Goal: Information Seeking & Learning: Check status

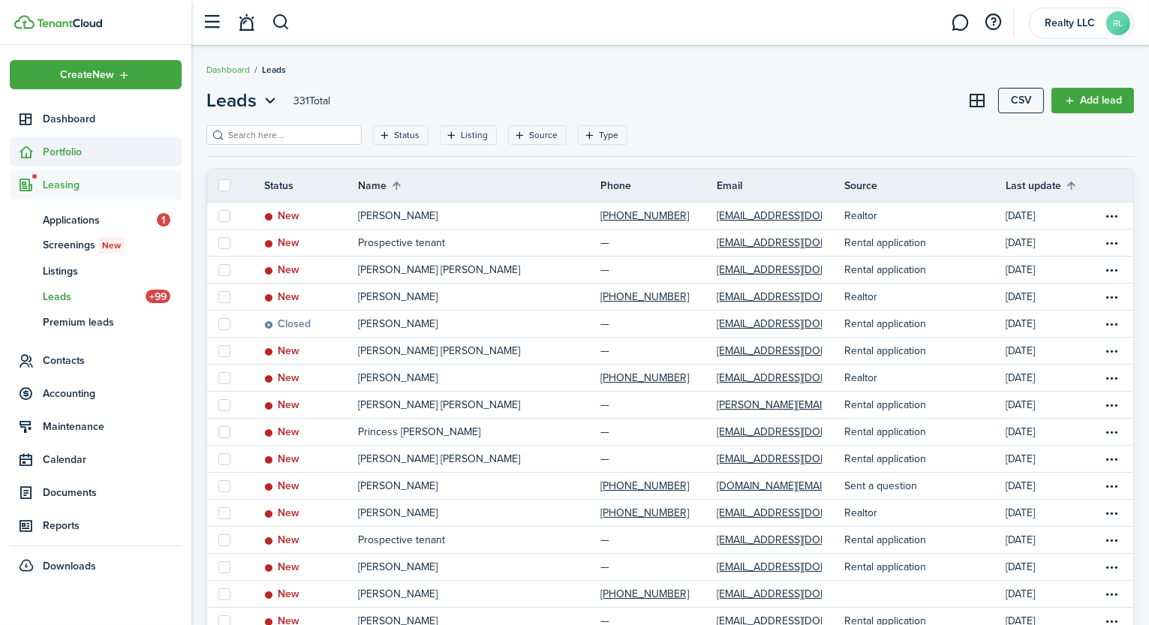
click at [71, 149] on span "Portfolio" at bounding box center [112, 152] width 139 height 16
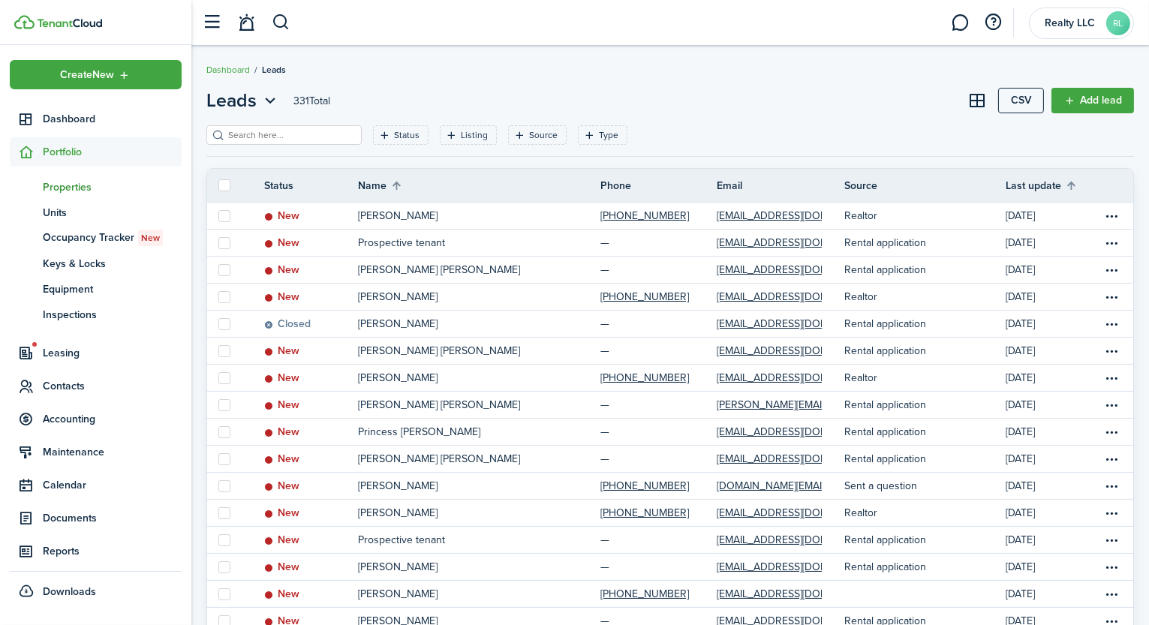
click at [83, 189] on span "Properties" at bounding box center [112, 187] width 139 height 16
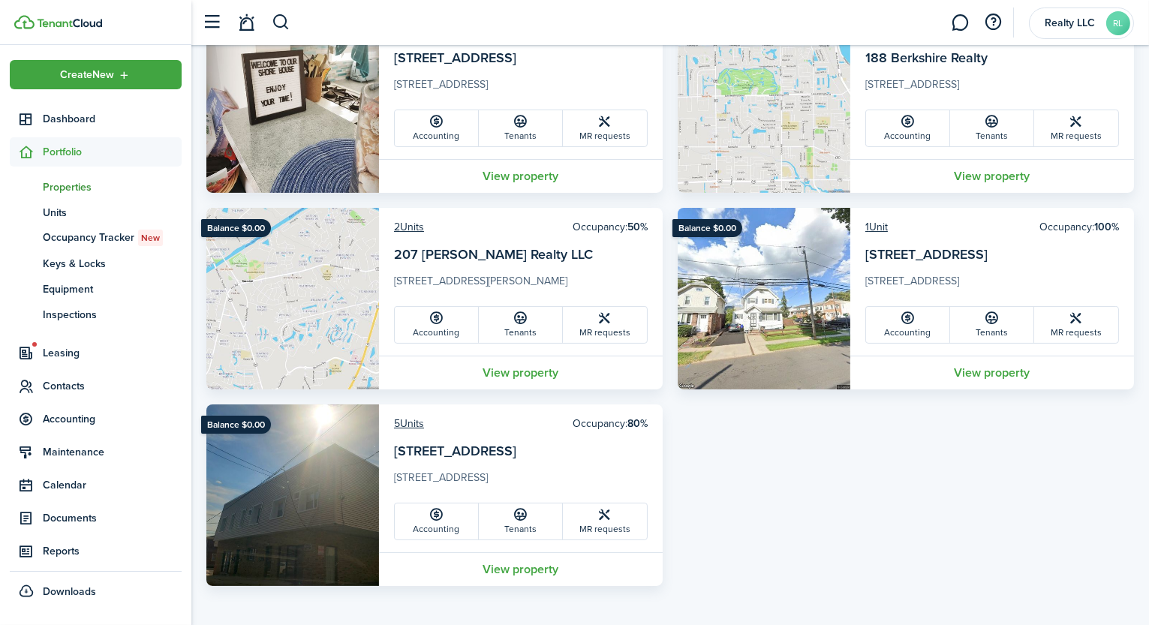
scroll to position [552, 0]
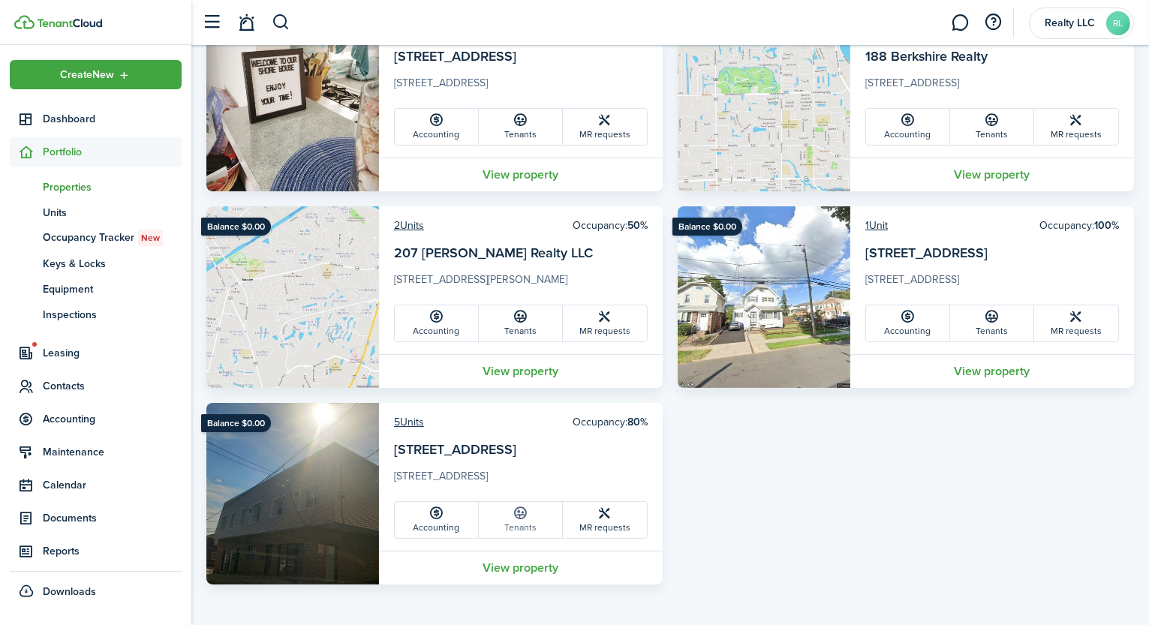
click at [531, 518] on link "Tenants" at bounding box center [521, 520] width 84 height 36
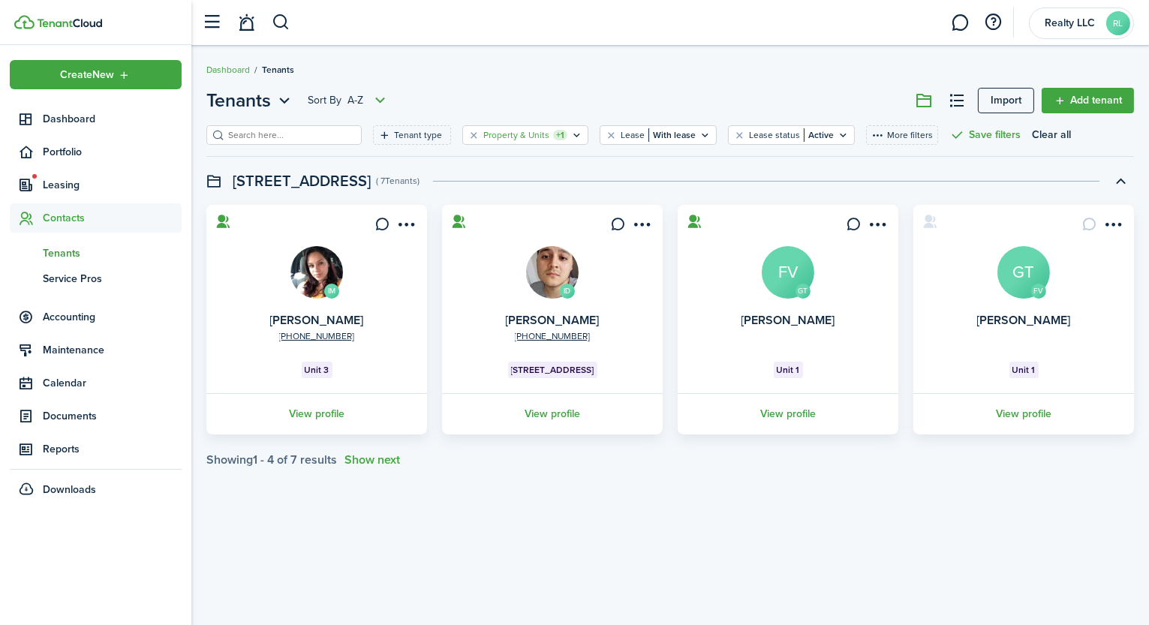
click at [571, 130] on icon "Open filter" at bounding box center [577, 135] width 13 height 12
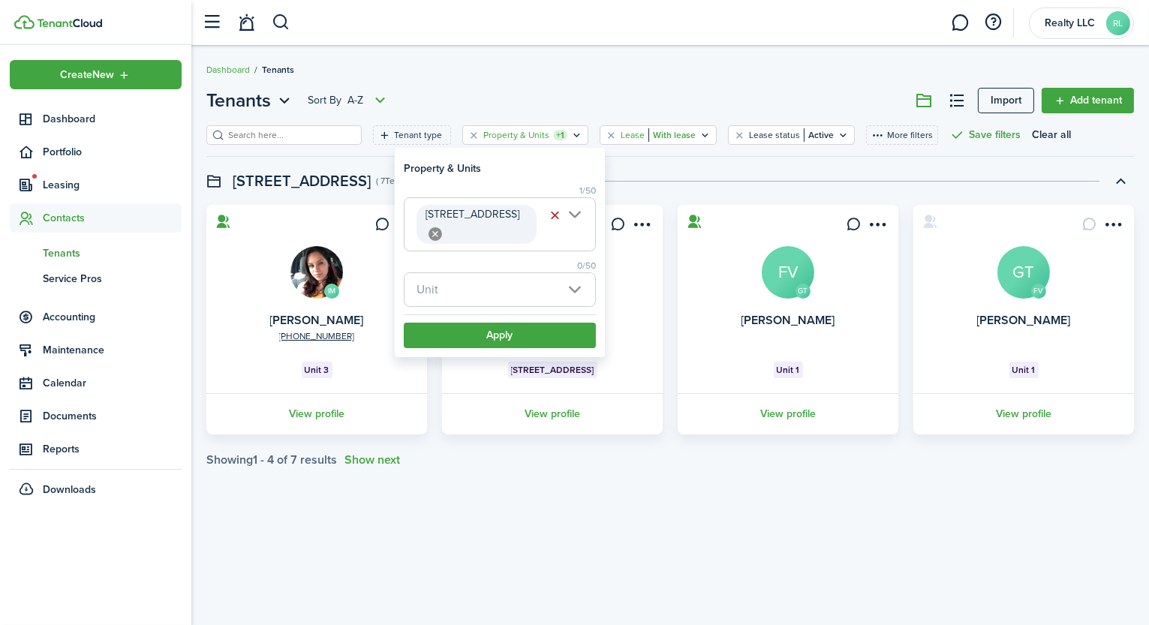
click at [699, 134] on icon "Open filter" at bounding box center [705, 135] width 13 height 12
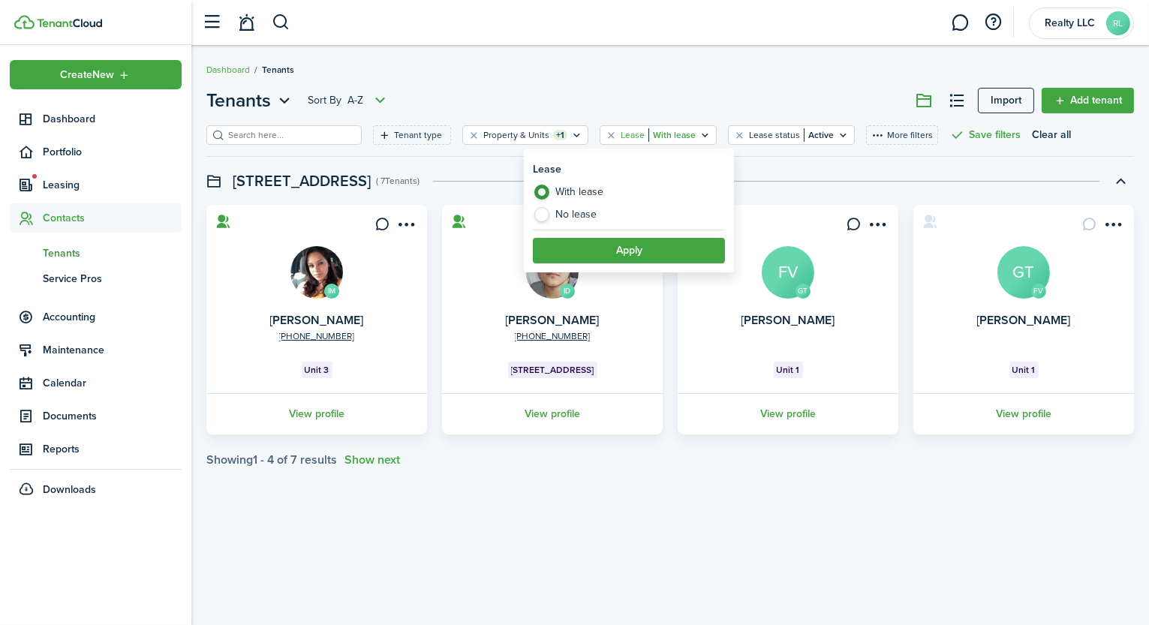
click at [595, 213] on label "No lease" at bounding box center [629, 214] width 192 height 15
radio input "false"
radio input "true"
click at [595, 243] on button "Apply" at bounding box center [629, 251] width 192 height 26
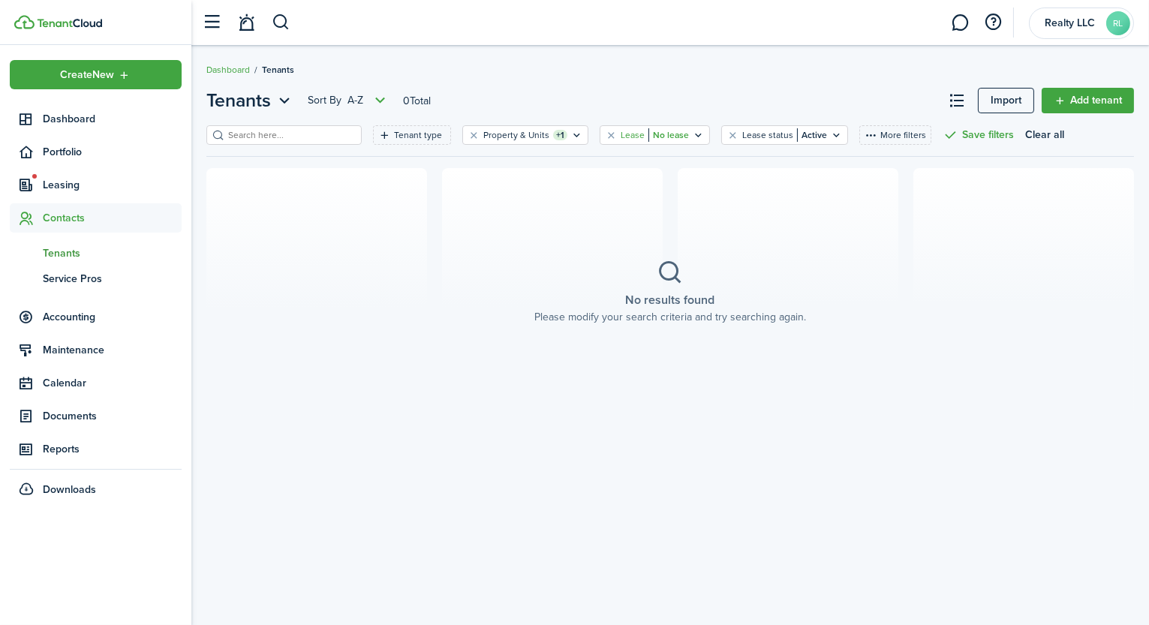
click at [661, 137] on filter-tag "Lease No lease" at bounding box center [655, 135] width 110 height 20
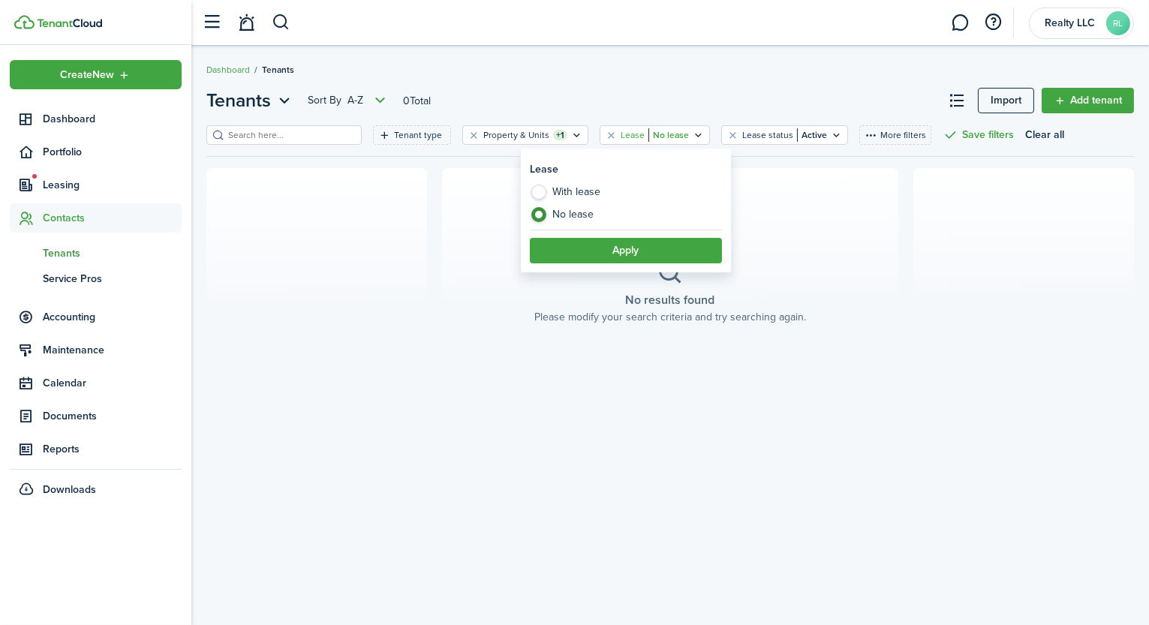
click at [592, 190] on label "With lease" at bounding box center [626, 196] width 192 height 23
radio input "true"
click at [1025, 135] on button "Clear all" at bounding box center [1044, 135] width 39 height 20
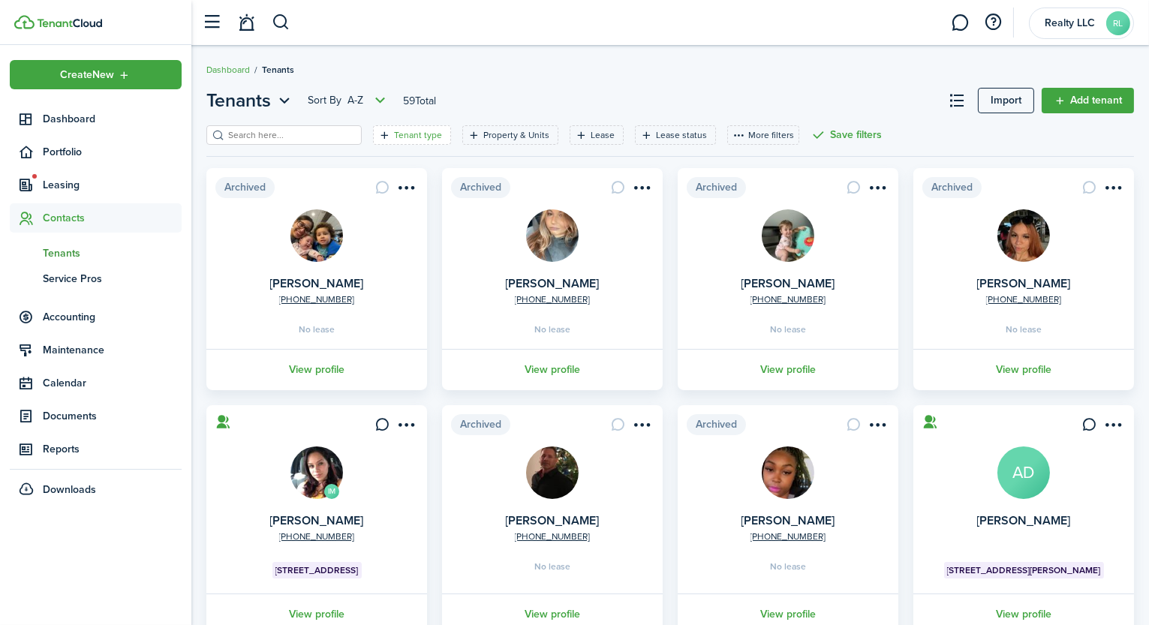
click at [390, 142] on filter-tag "Tenant type" at bounding box center [412, 135] width 78 height 20
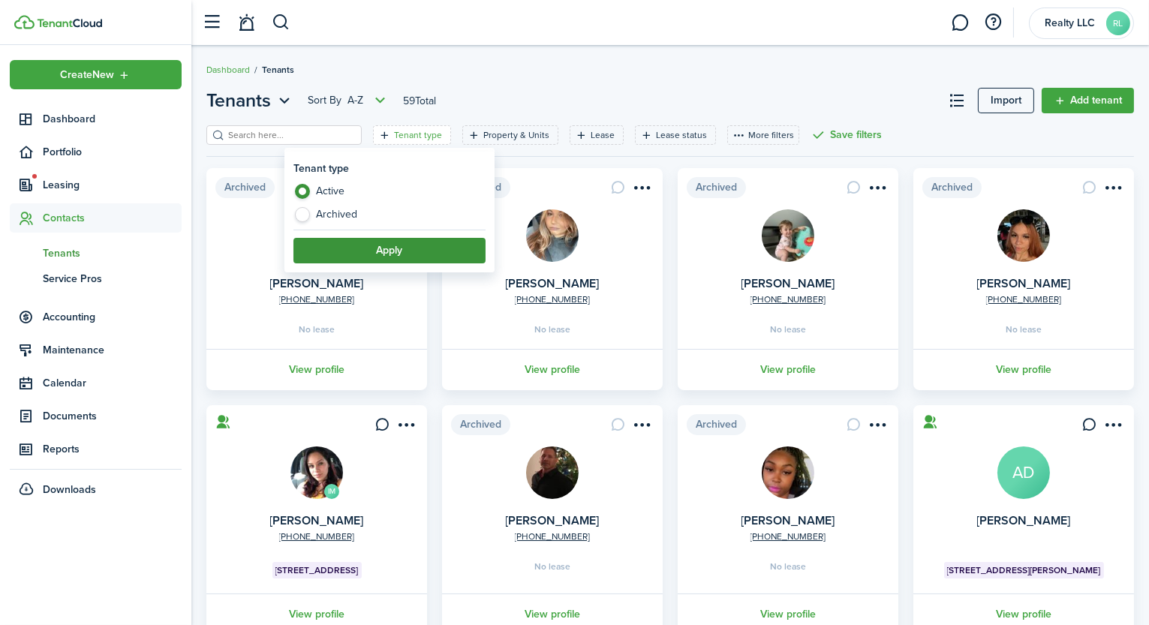
click at [356, 247] on button "Apply" at bounding box center [390, 251] width 192 height 26
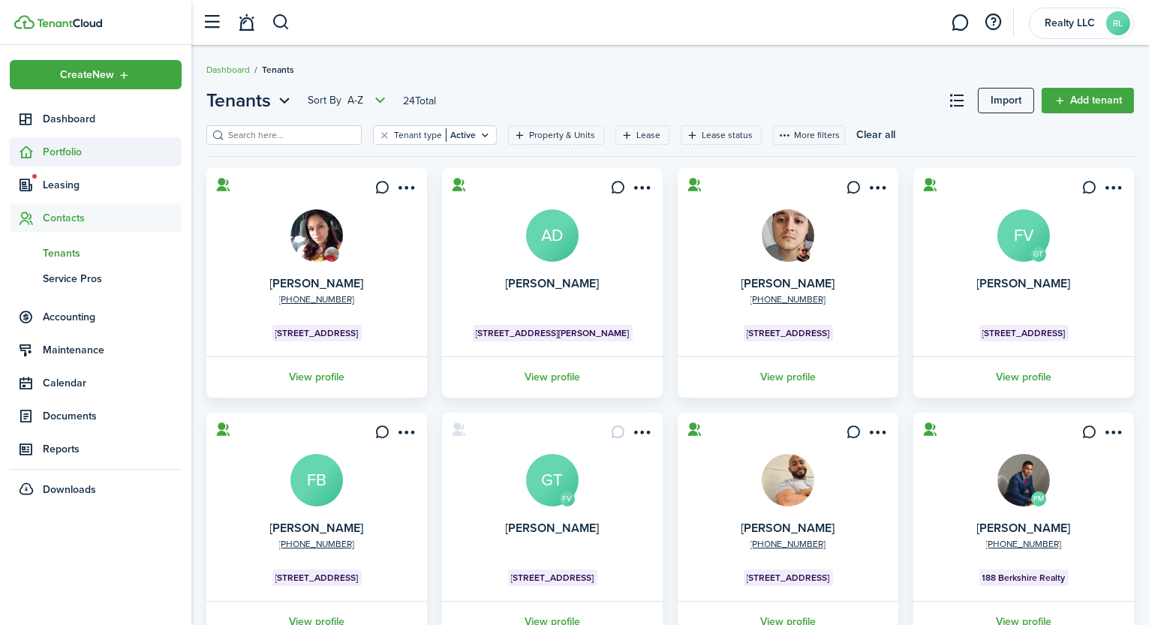
click at [78, 157] on span "Portfolio" at bounding box center [112, 152] width 139 height 16
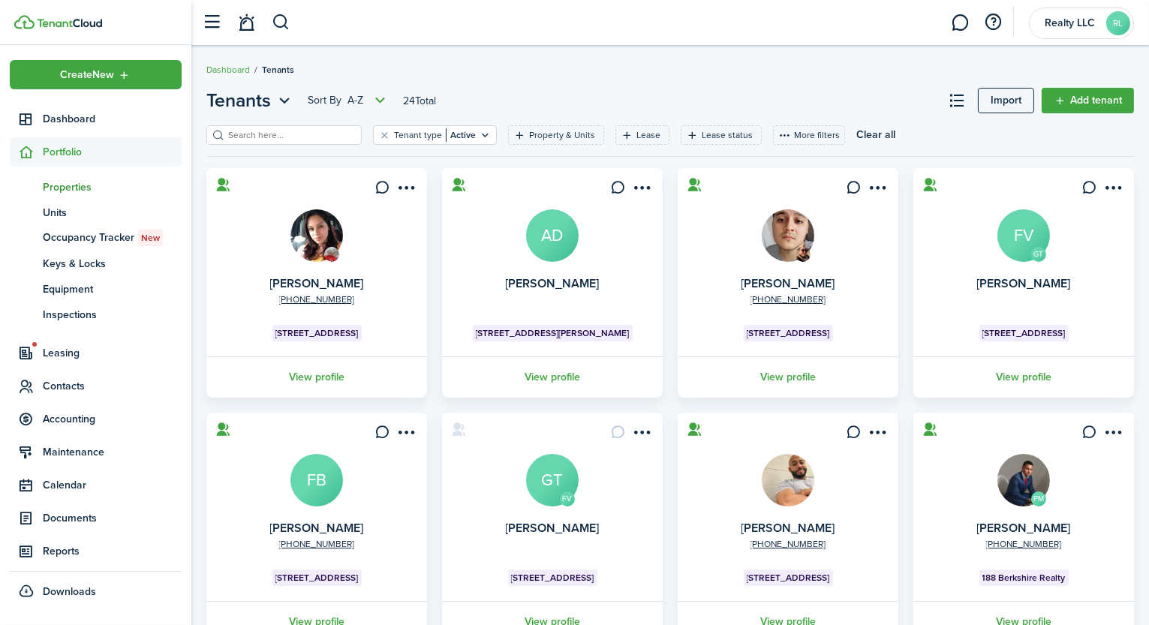
click at [80, 188] on span "Properties" at bounding box center [112, 187] width 139 height 16
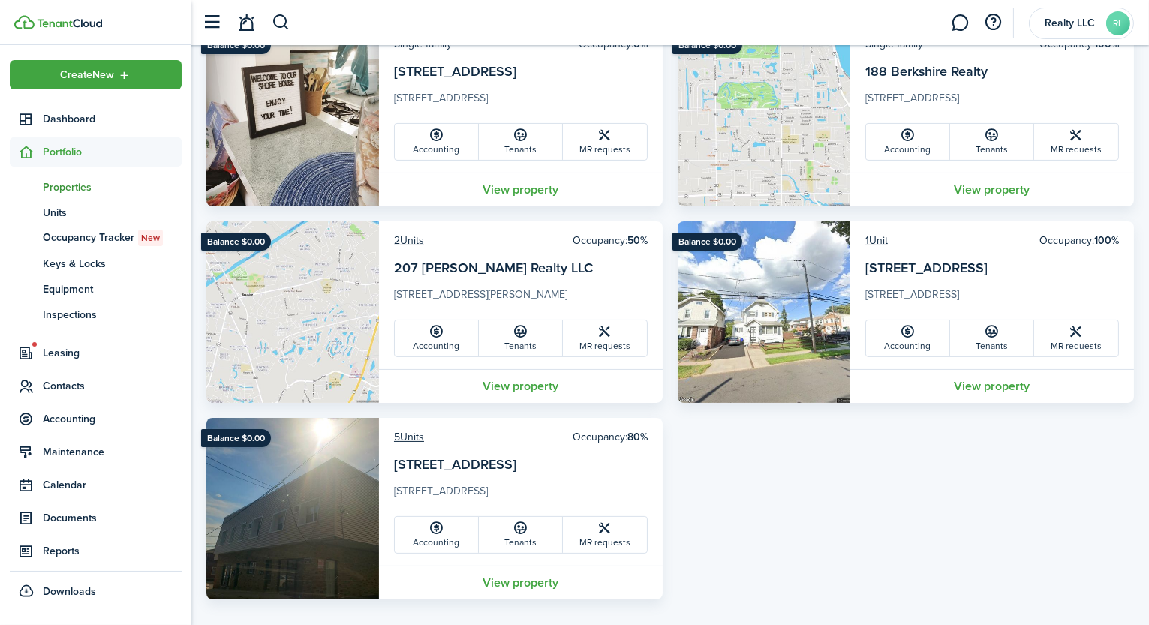
scroll to position [552, 0]
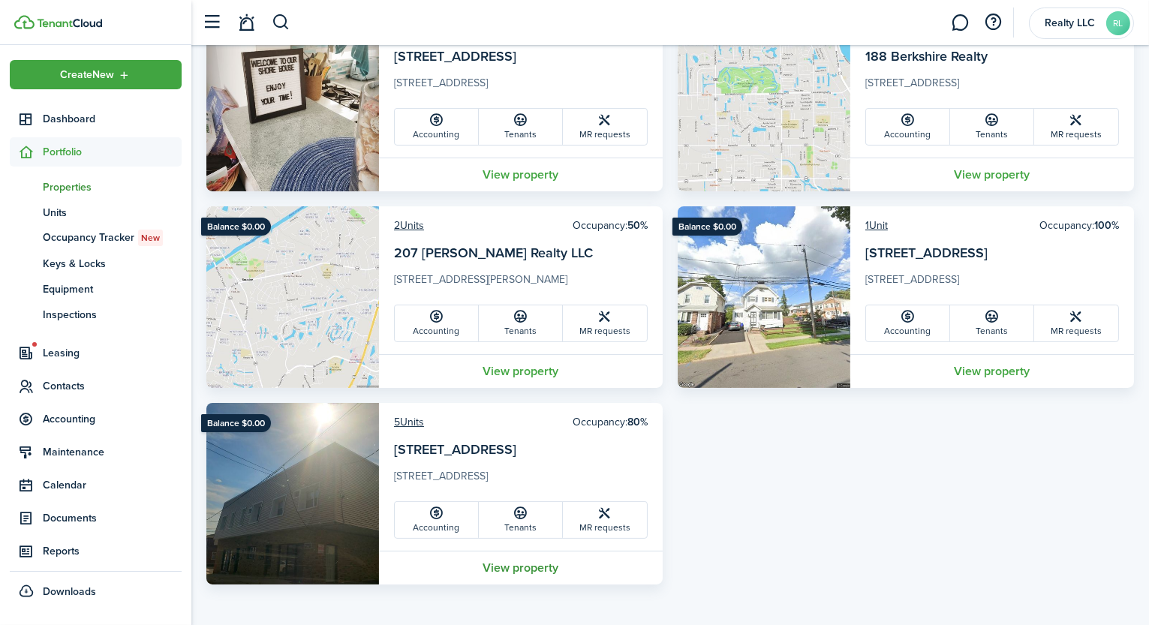
click at [500, 566] on link "View property" at bounding box center [521, 568] width 284 height 34
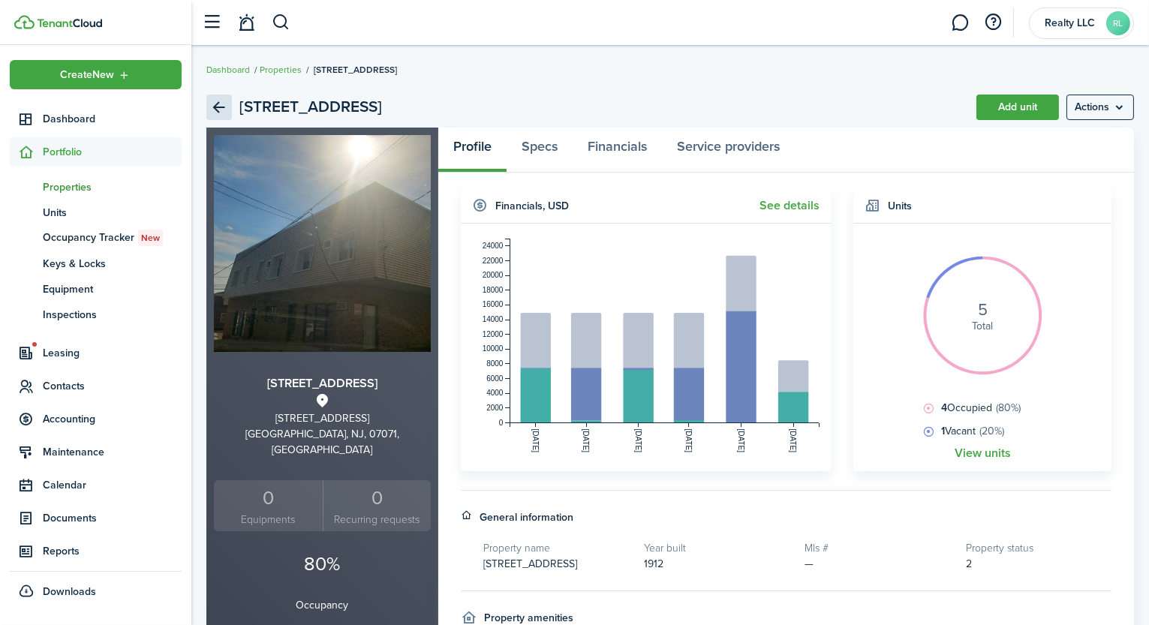
click at [215, 108] on link "Back" at bounding box center [219, 108] width 26 height 26
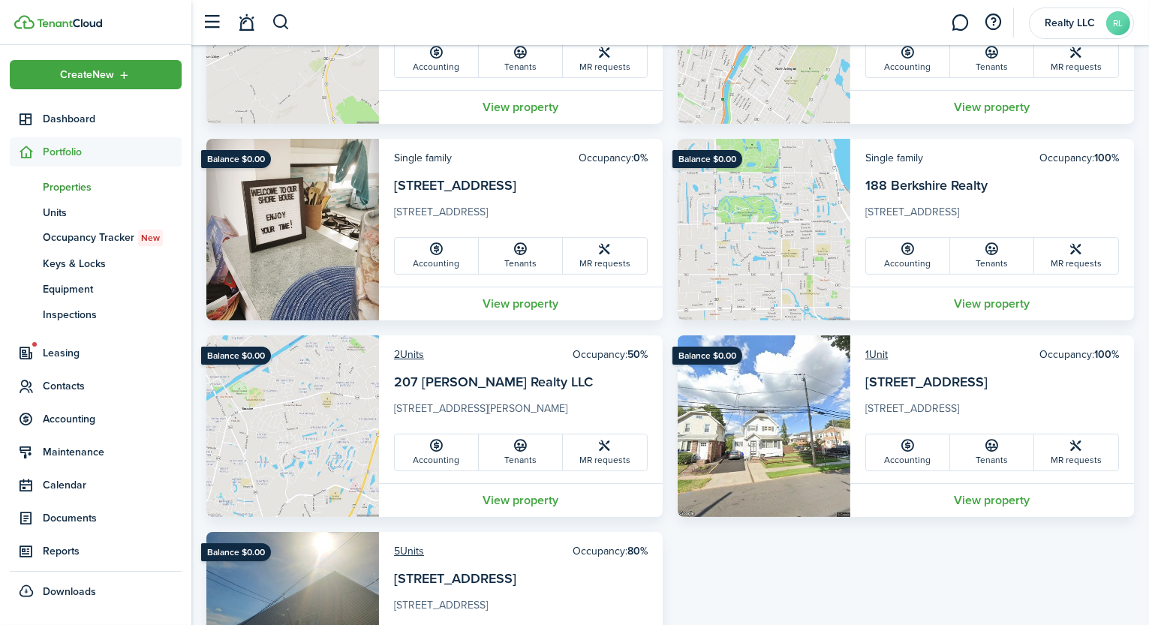
scroll to position [552, 0]
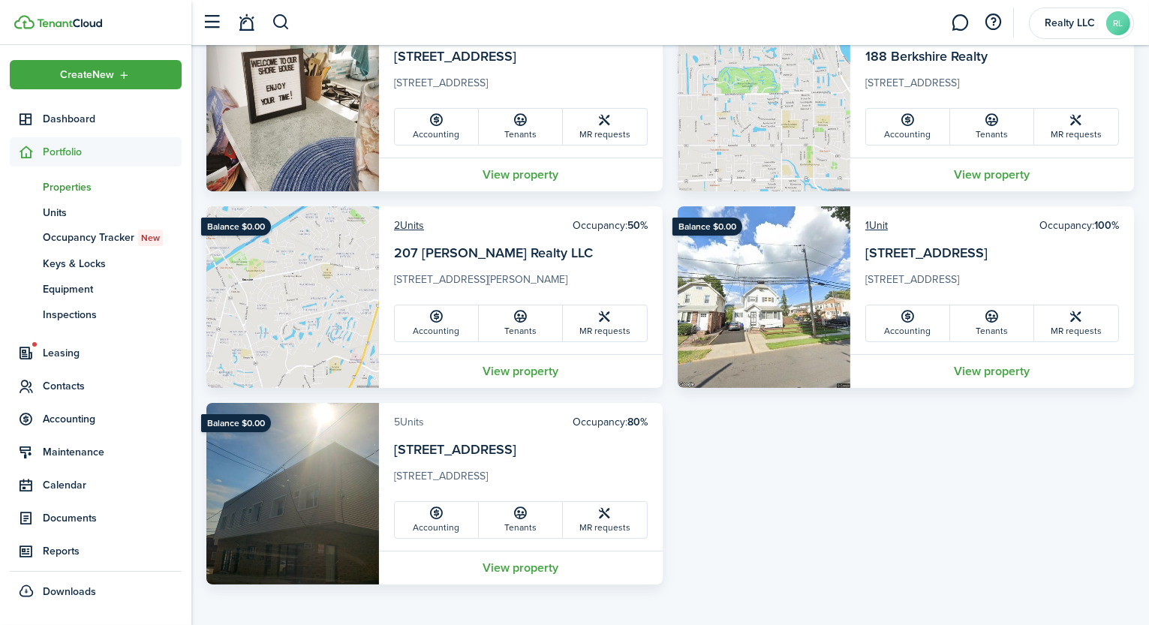
click at [411, 421] on link "5 Units" at bounding box center [409, 422] width 30 height 16
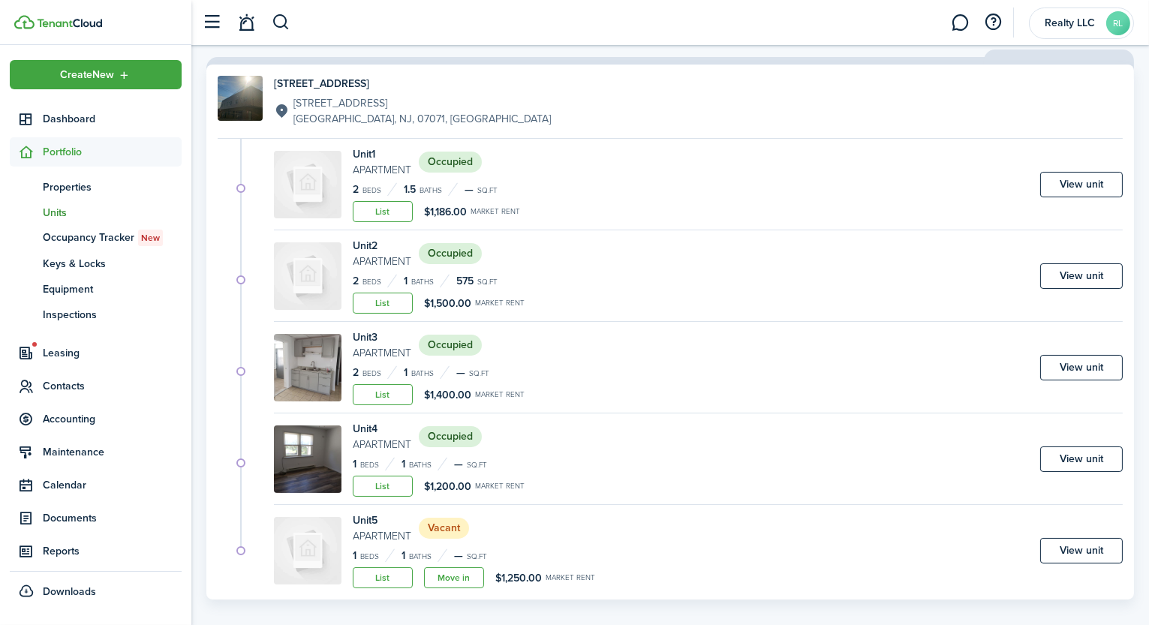
scroll to position [128, 0]
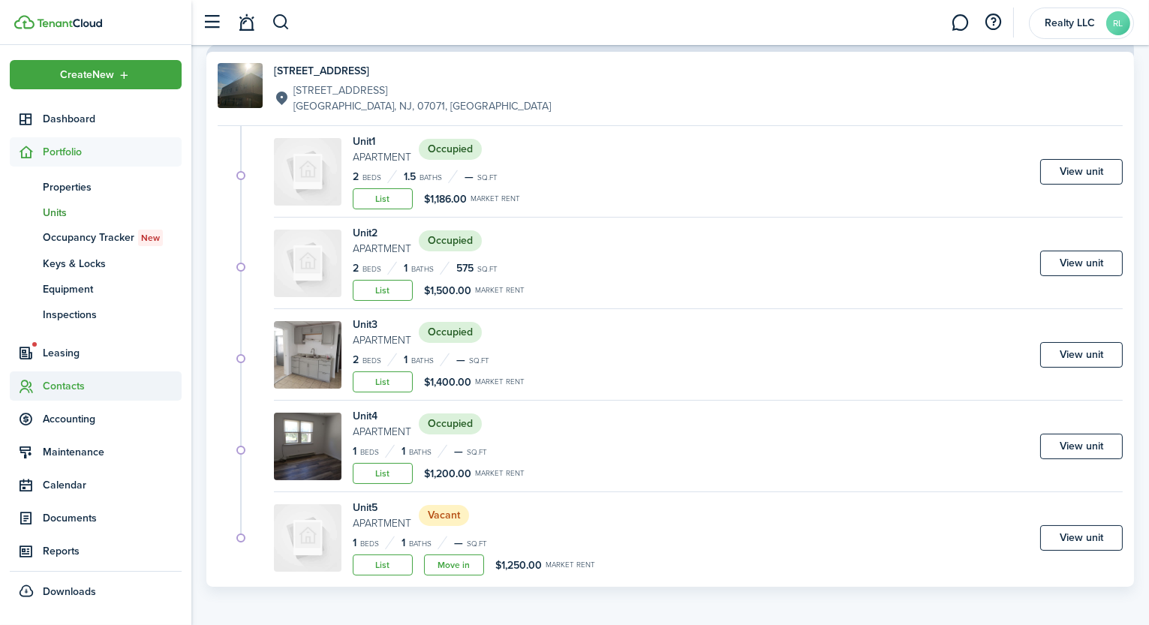
click at [65, 384] on span "Contacts" at bounding box center [112, 386] width 139 height 16
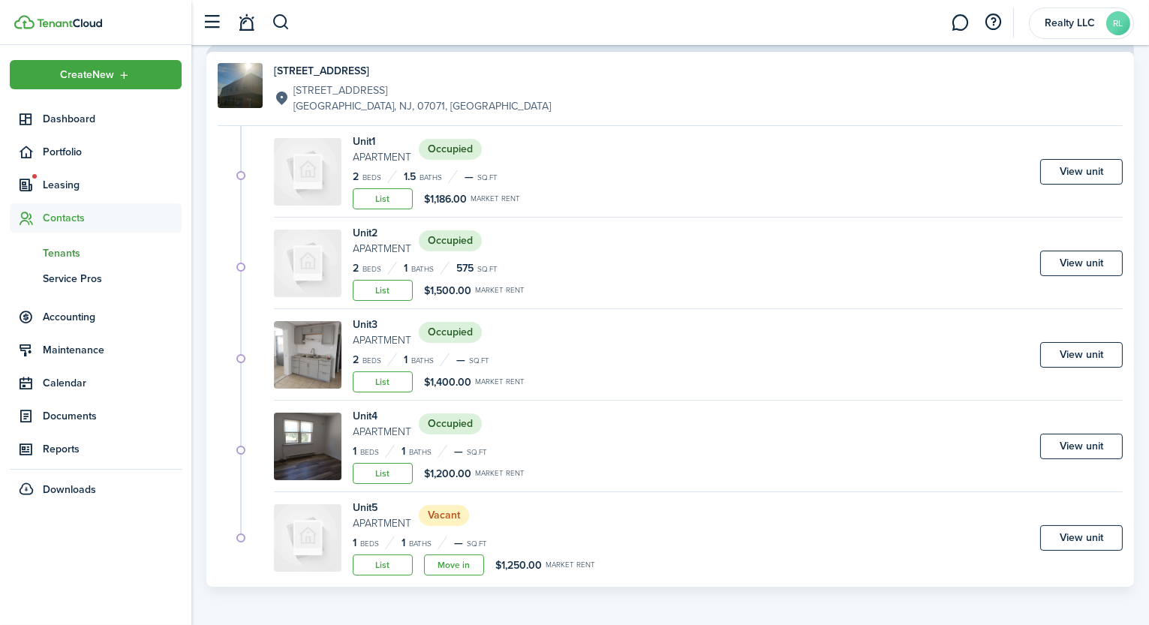
click at [77, 254] on span "Tenants" at bounding box center [112, 253] width 139 height 16
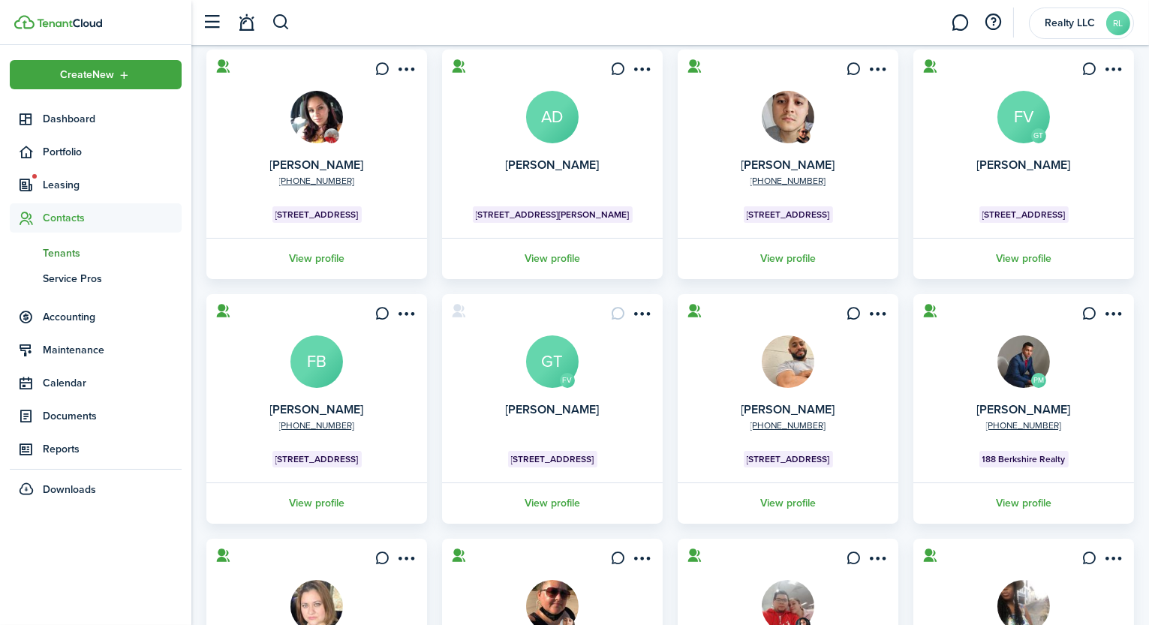
scroll to position [355, 0]
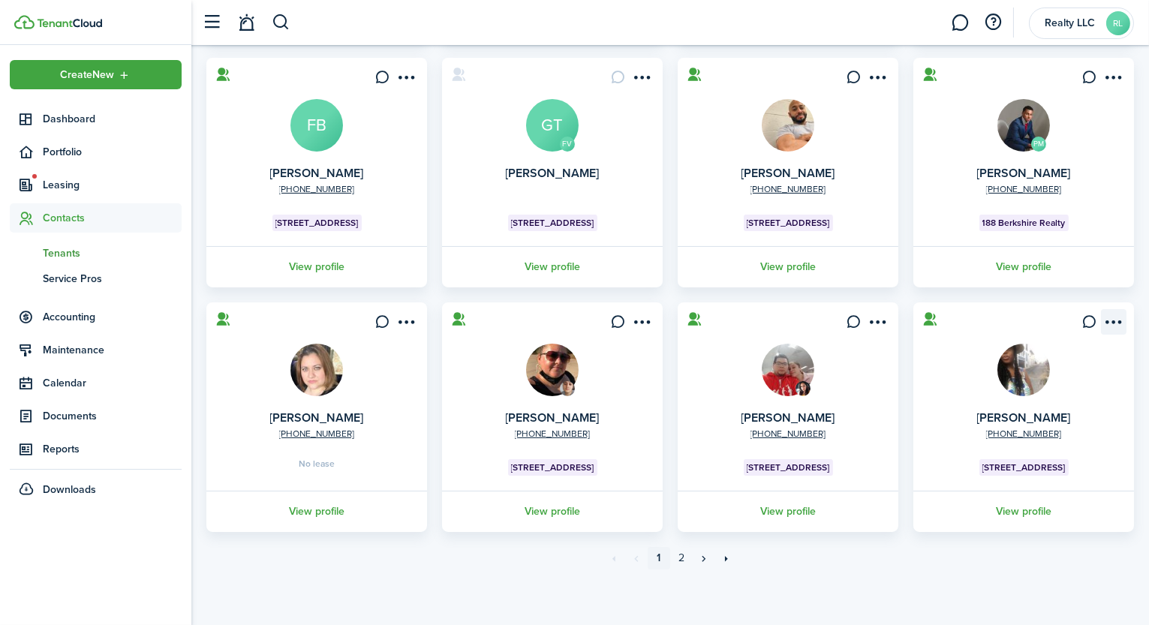
click at [1118, 318] on menu-btn-icon "Open menu" at bounding box center [1114, 322] width 26 height 26
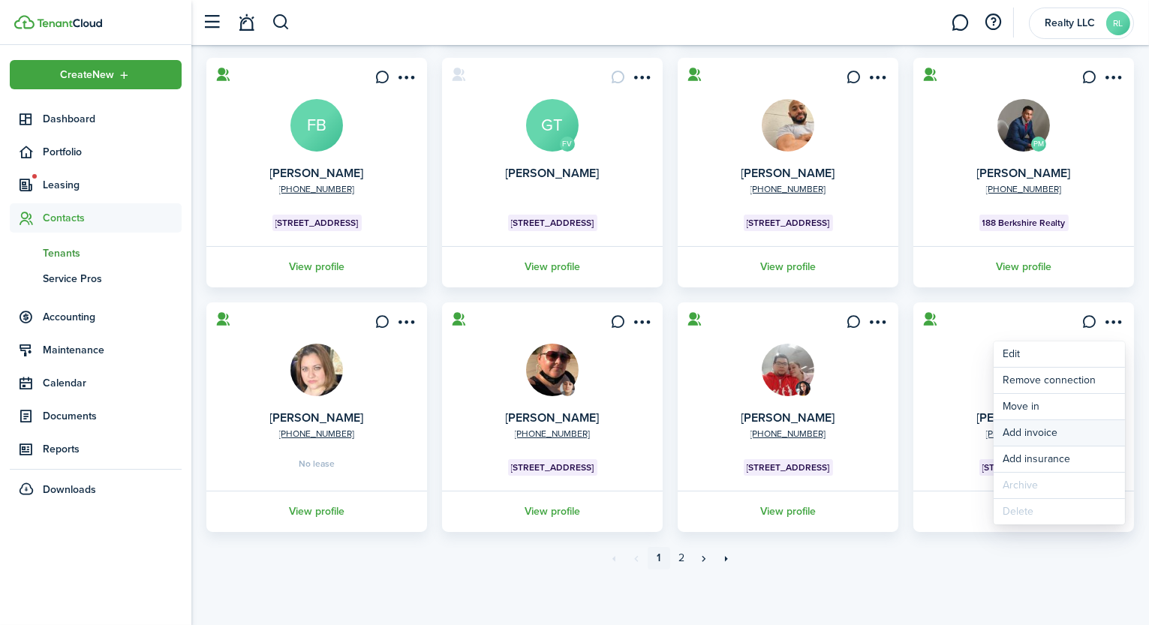
click at [1018, 425] on link "Add invoice" at bounding box center [1059, 433] width 131 height 26
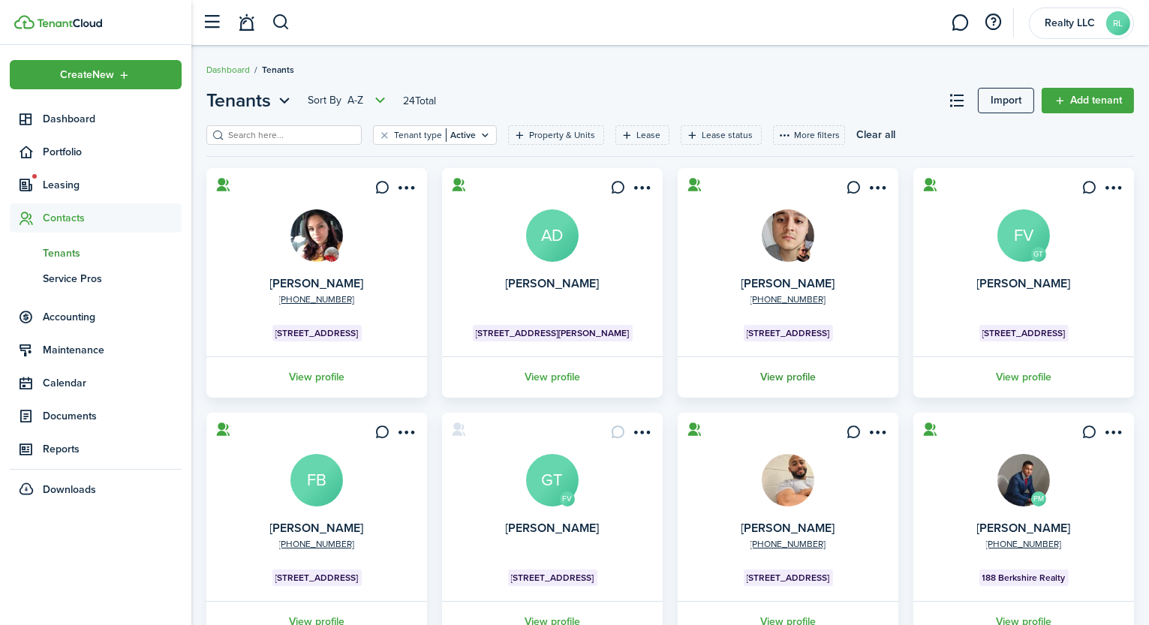
scroll to position [355, 0]
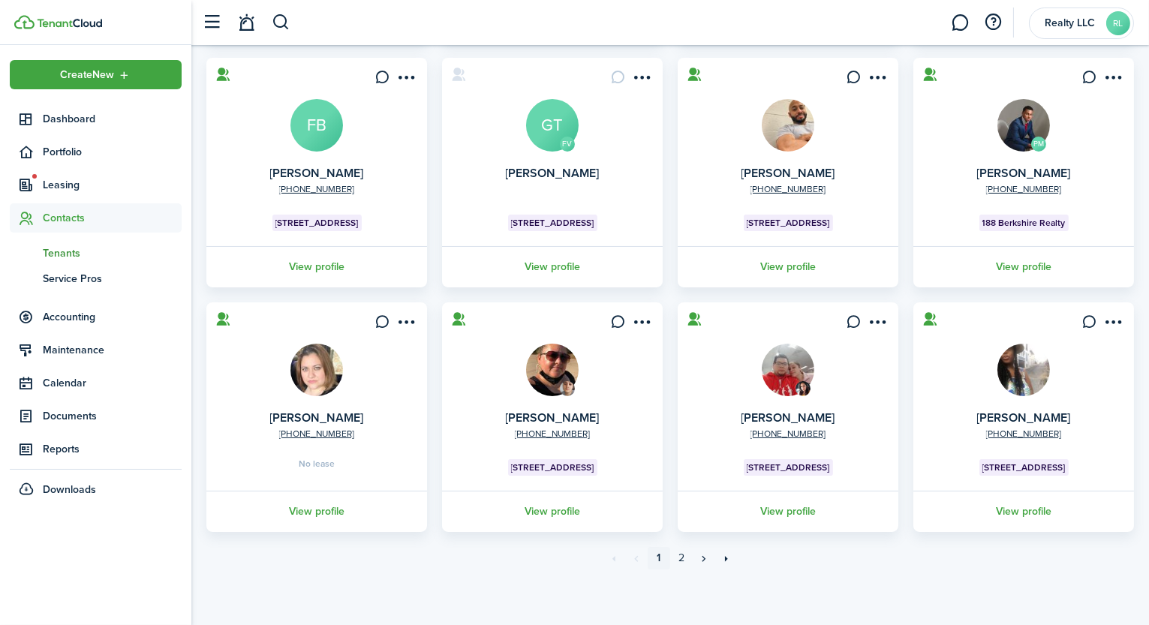
click at [1016, 359] on img at bounding box center [1024, 370] width 53 height 53
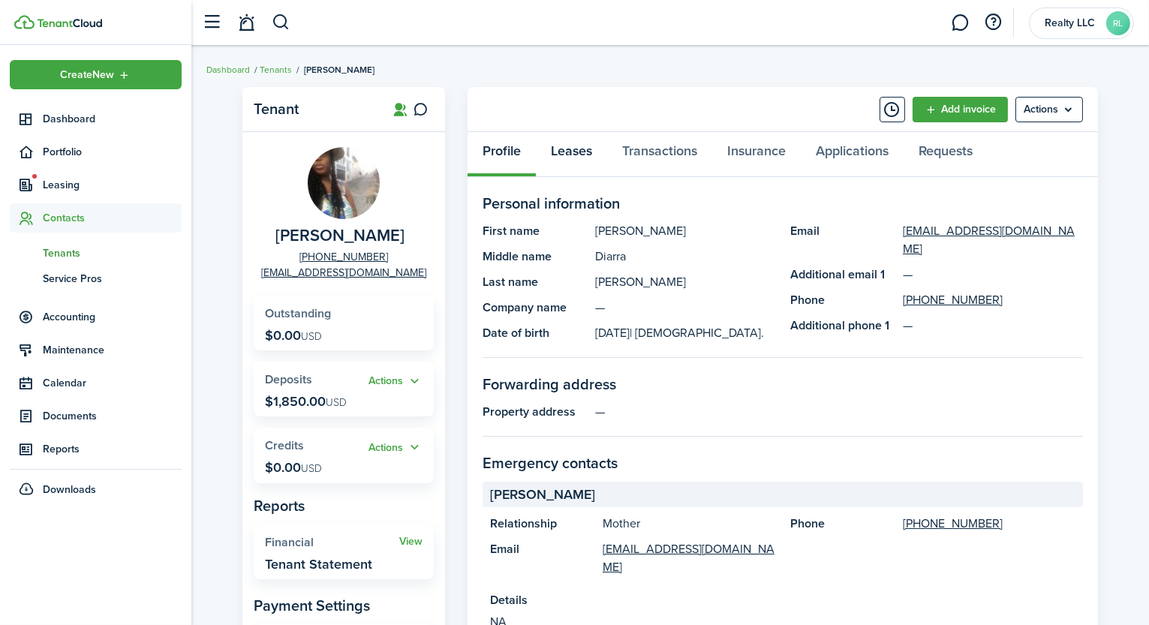
click at [583, 155] on link "Leases" at bounding box center [571, 154] width 71 height 45
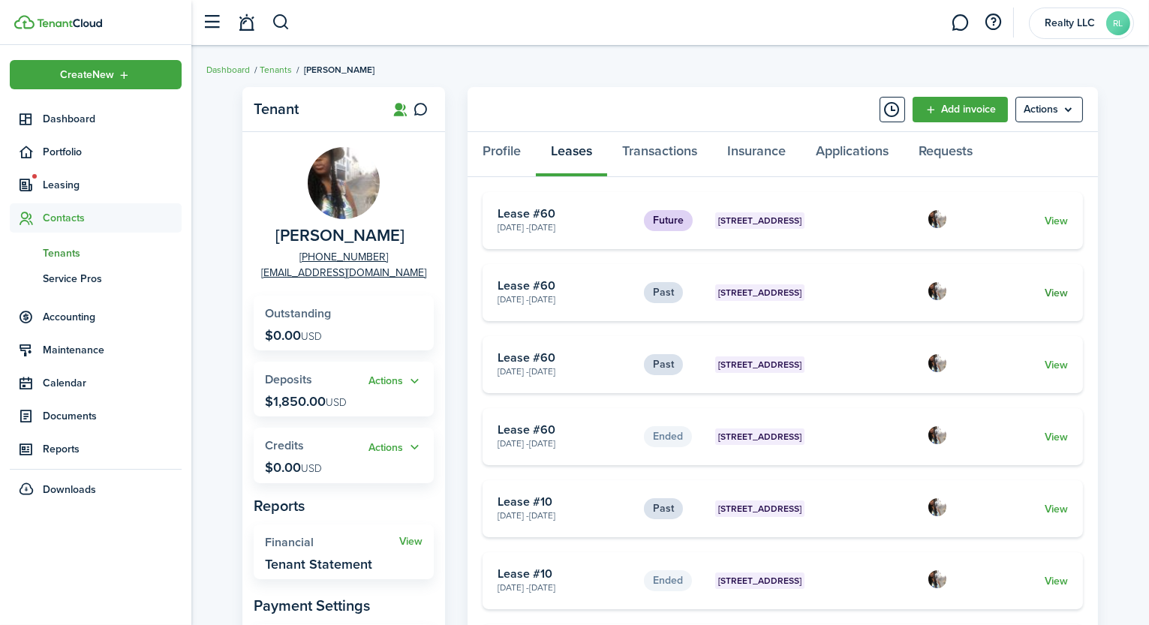
click at [1053, 290] on link "View" at bounding box center [1056, 293] width 23 height 16
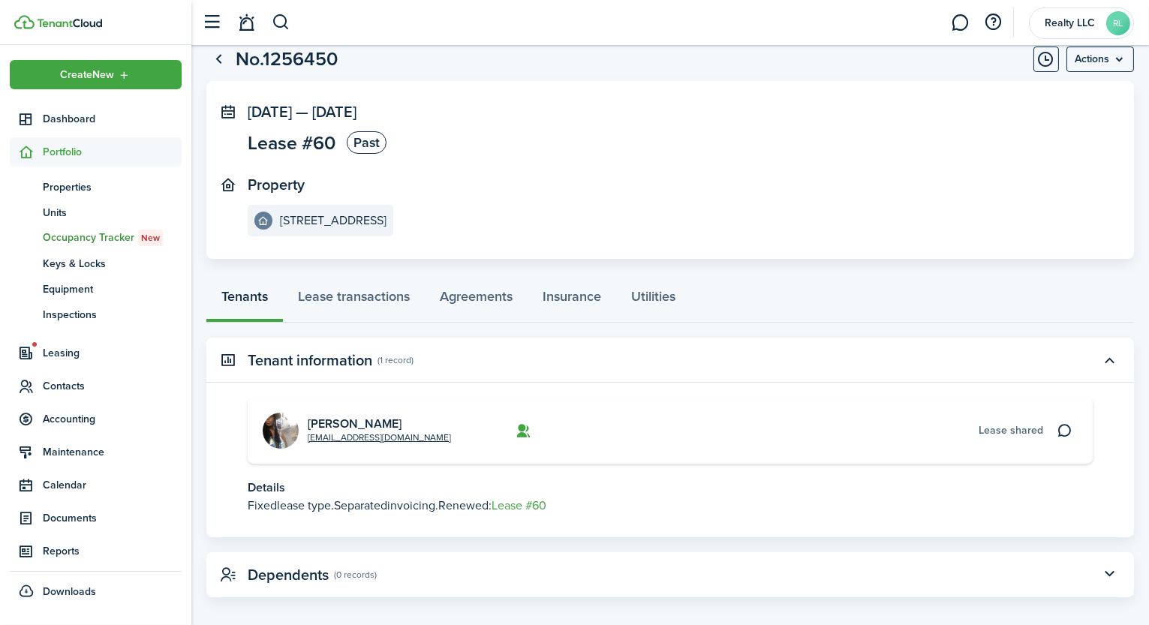
scroll to position [54, 0]
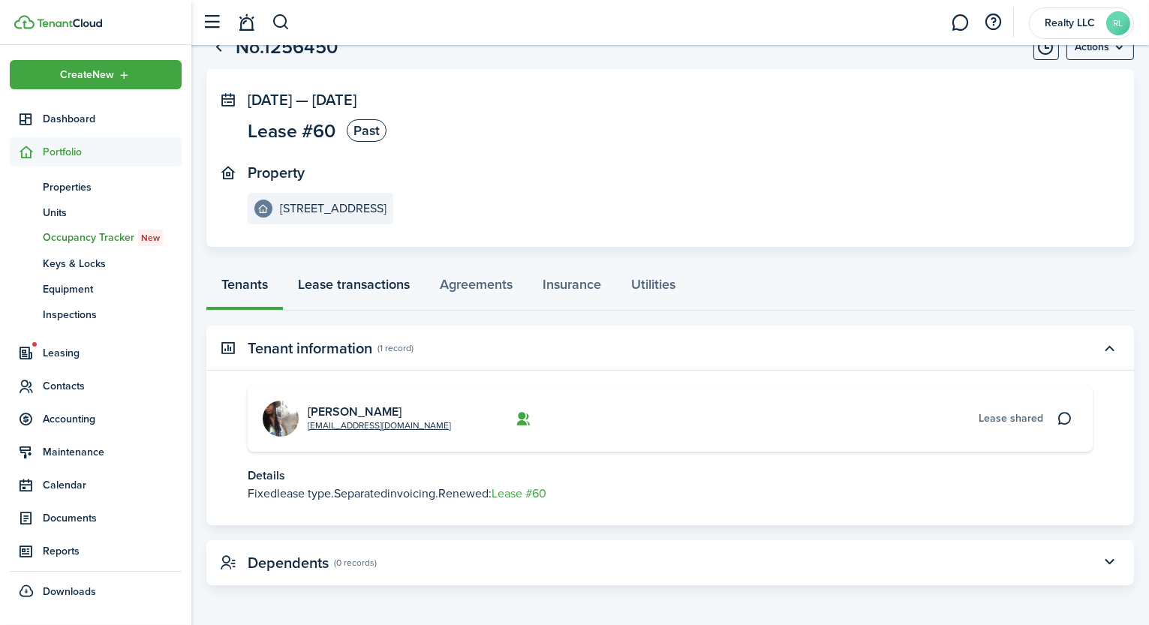
click at [375, 275] on link "Lease transactions" at bounding box center [354, 288] width 142 height 45
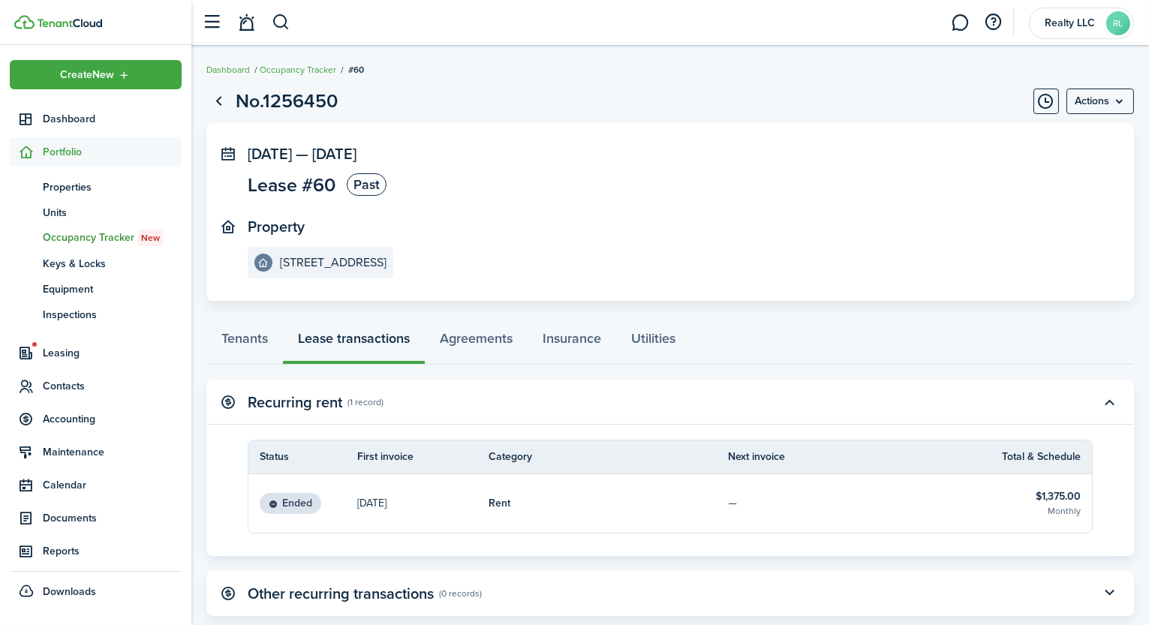
click at [1062, 492] on table-info-title "$1,375.00" at bounding box center [1058, 497] width 45 height 16
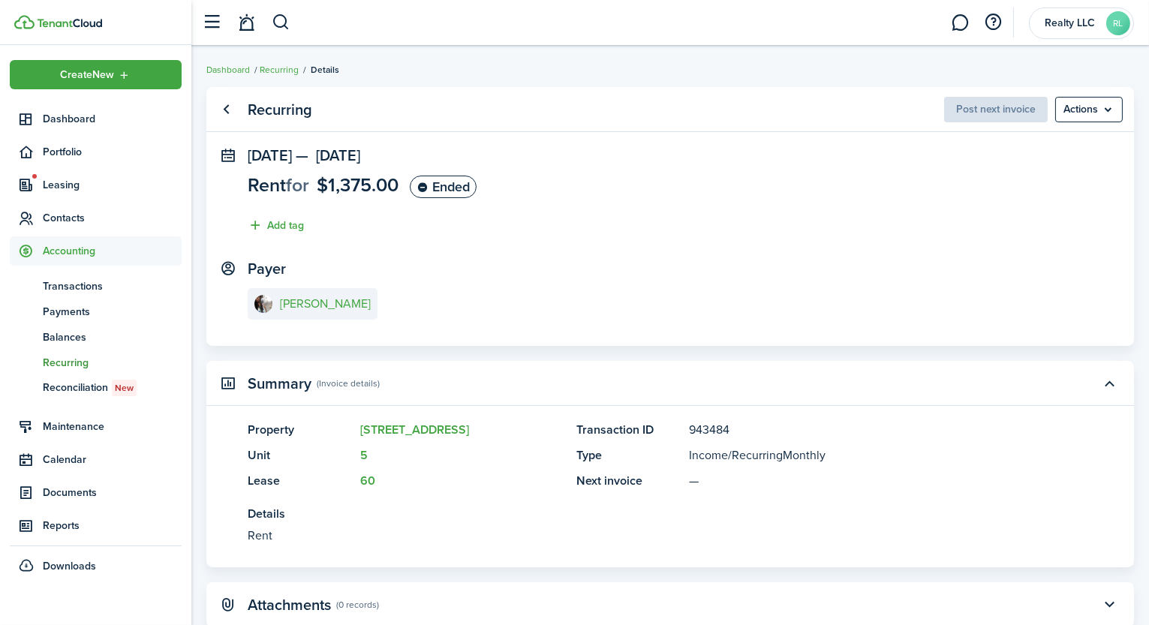
click at [362, 185] on span "$1,375.00" at bounding box center [358, 185] width 82 height 28
copy span "1,375.00"
click at [230, 106] on link "Go back" at bounding box center [227, 110] width 26 height 26
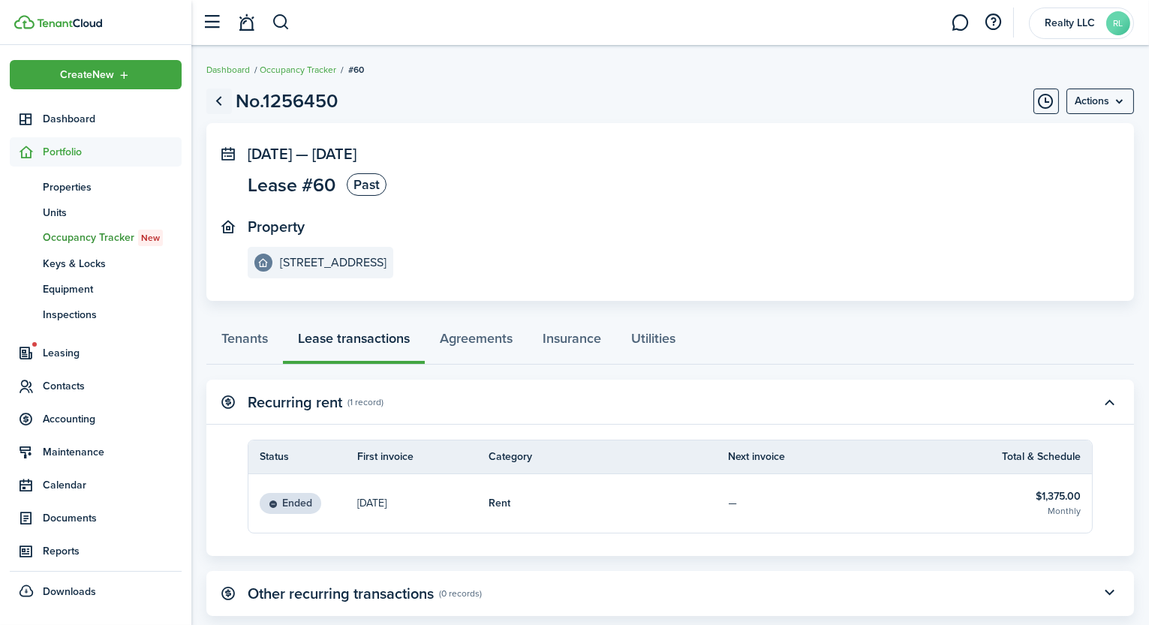
click at [220, 103] on link "Go back" at bounding box center [219, 102] width 26 height 26
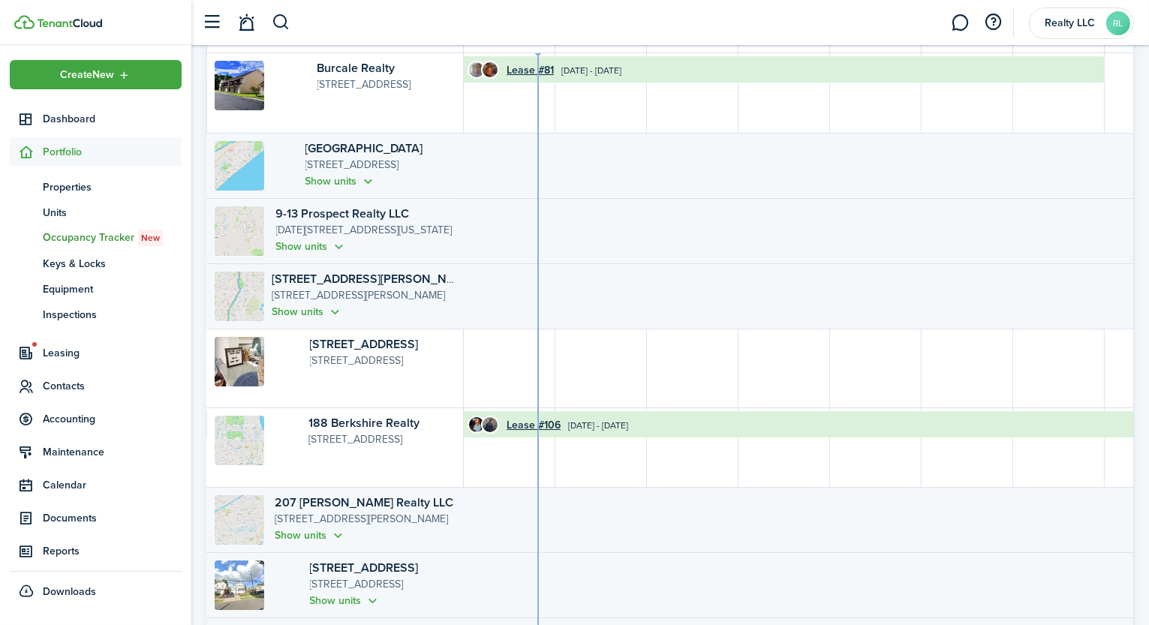
scroll to position [247, 0]
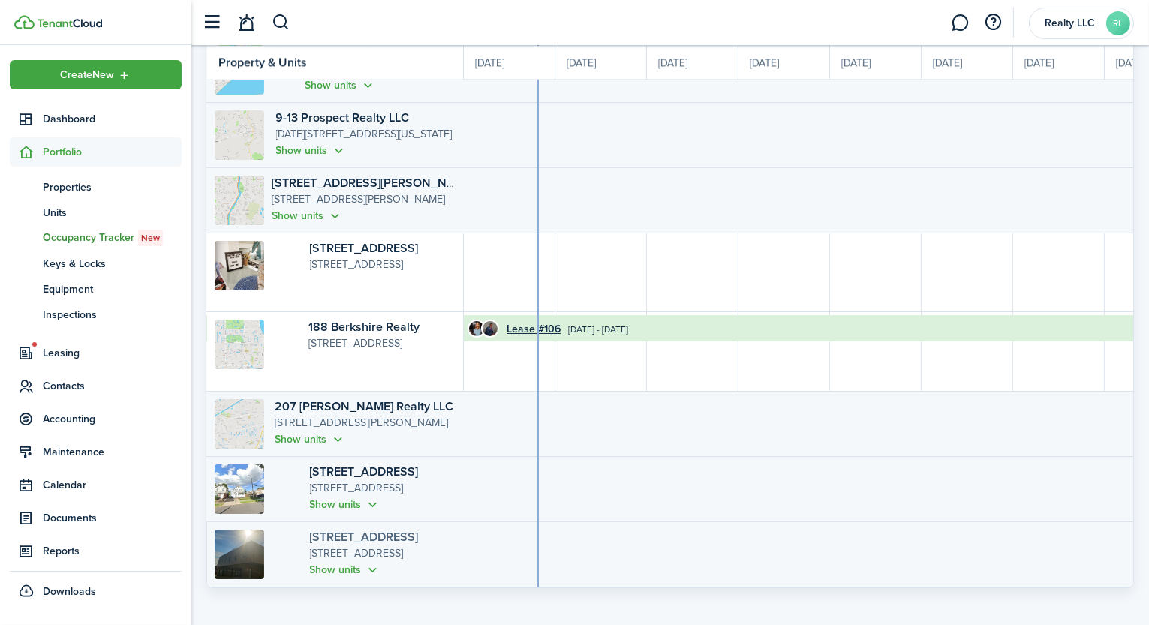
click at [372, 540] on link "[STREET_ADDRESS]" at bounding box center [364, 536] width 109 height 17
